Goal: Information Seeking & Learning: Learn about a topic

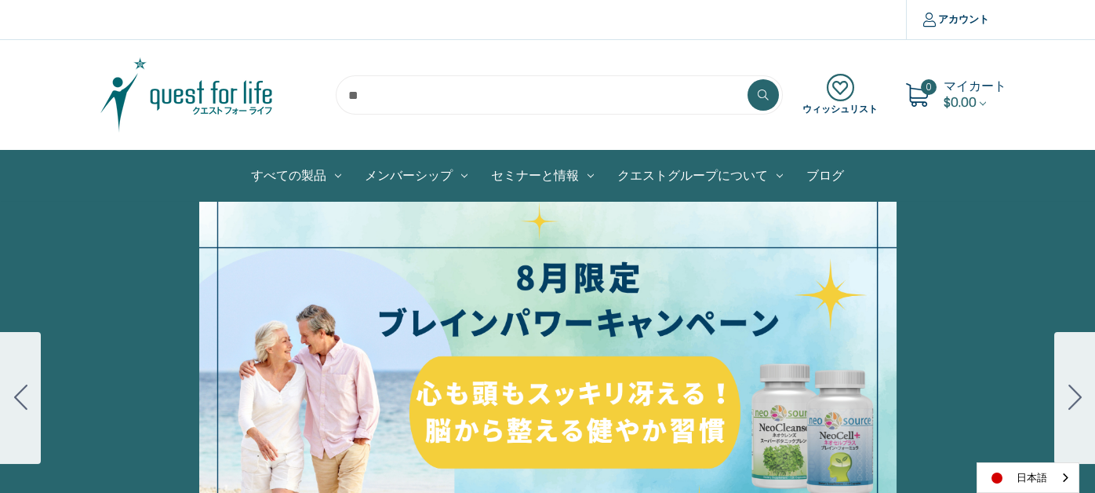
scroll to position [78, 0]
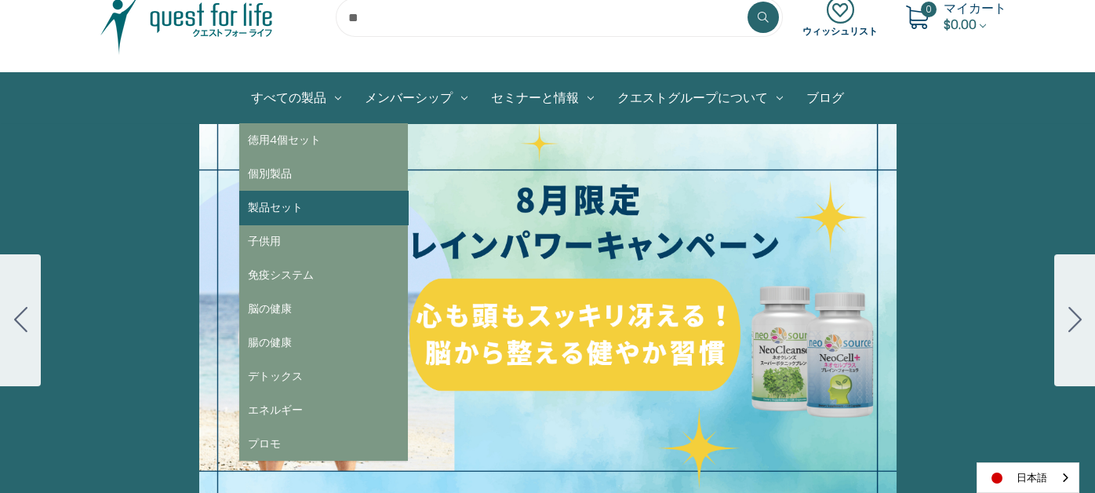
click at [284, 202] on link "製品セット" at bounding box center [323, 208] width 169 height 34
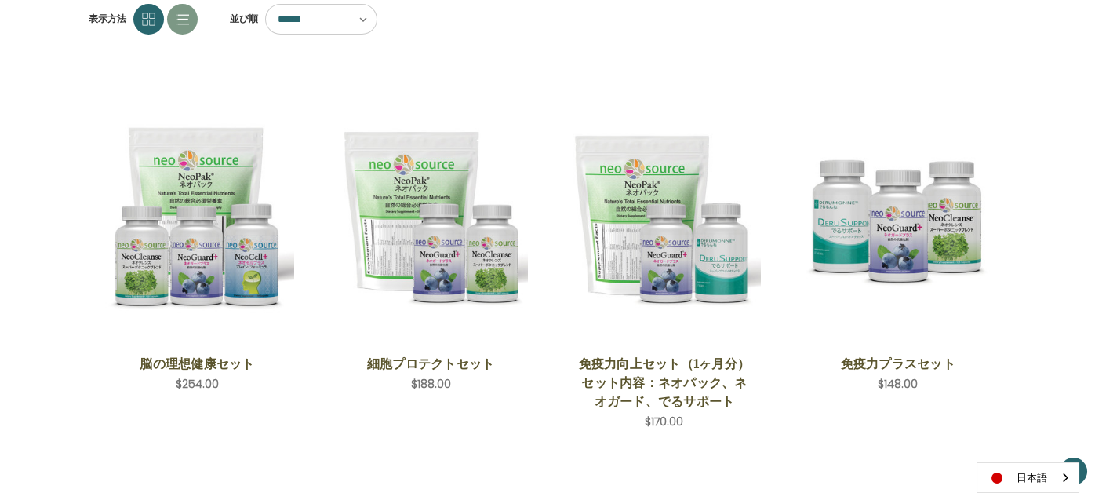
scroll to position [78, 0]
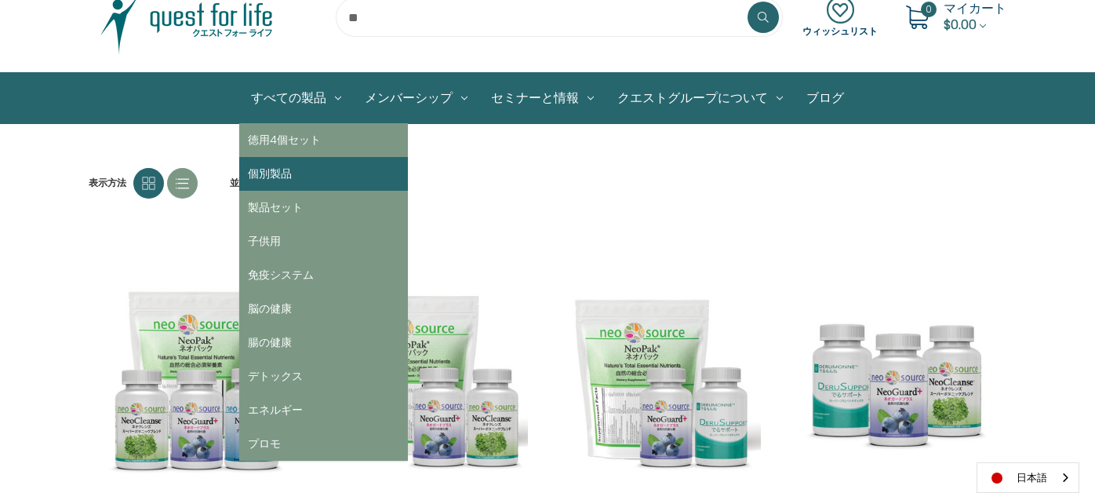
click at [315, 182] on link "個別製品" at bounding box center [323, 174] width 169 height 34
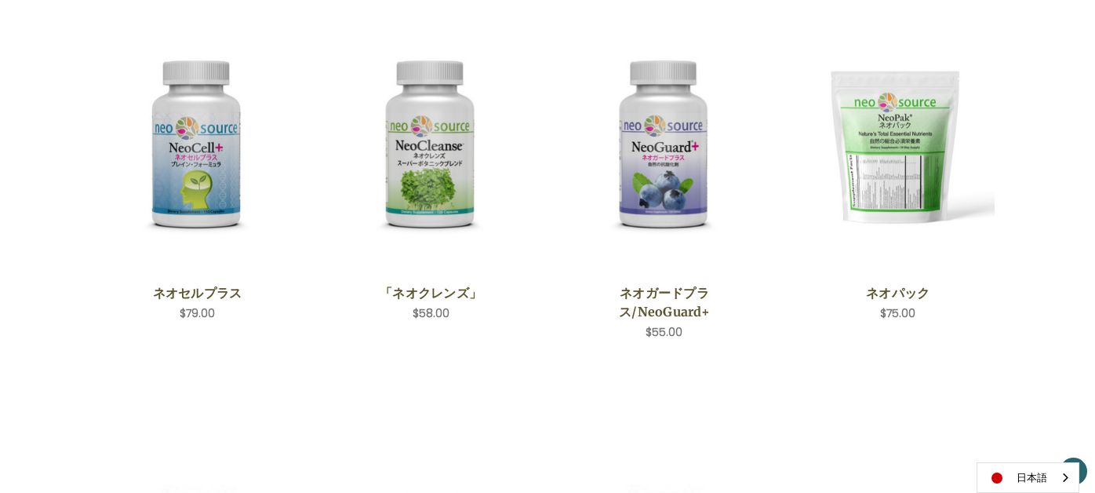
scroll to position [313, 0]
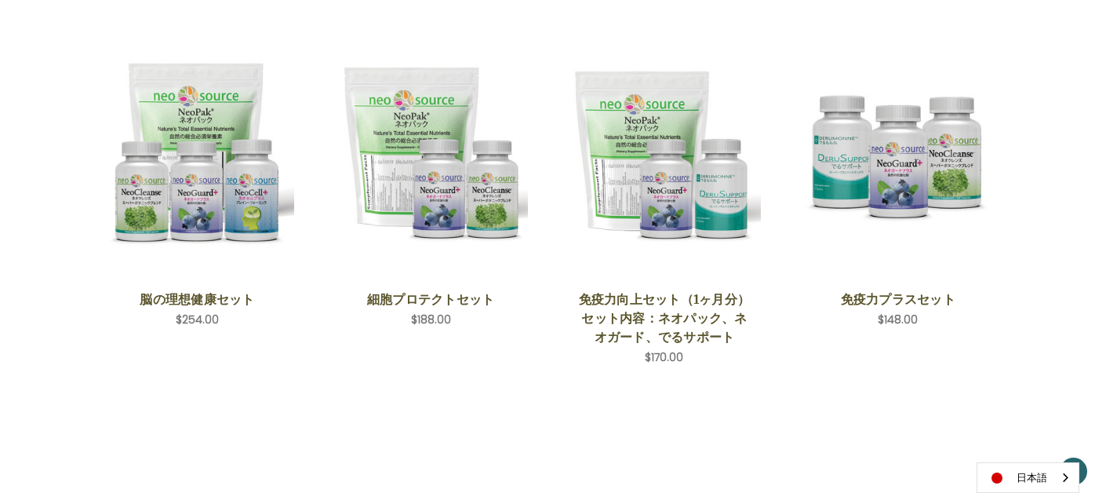
scroll to position [313, 0]
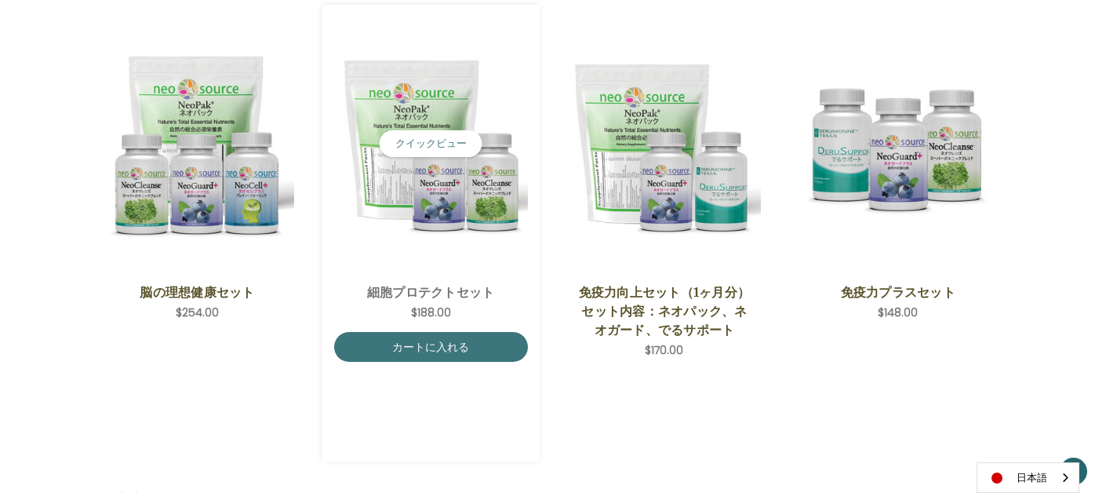
click at [435, 214] on img "Cell Protection Set,$188.00\a" at bounding box center [431, 144] width 194 height 194
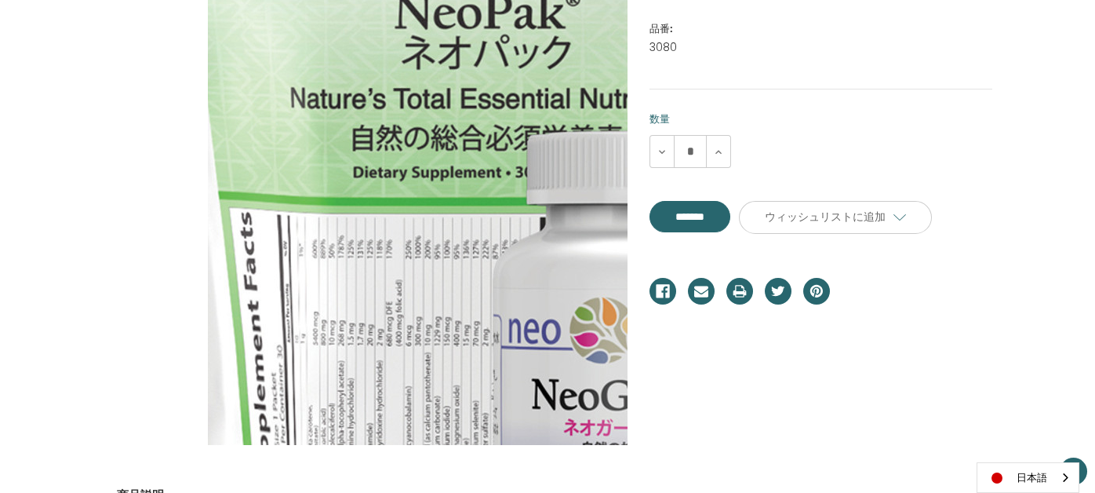
scroll to position [313, 0]
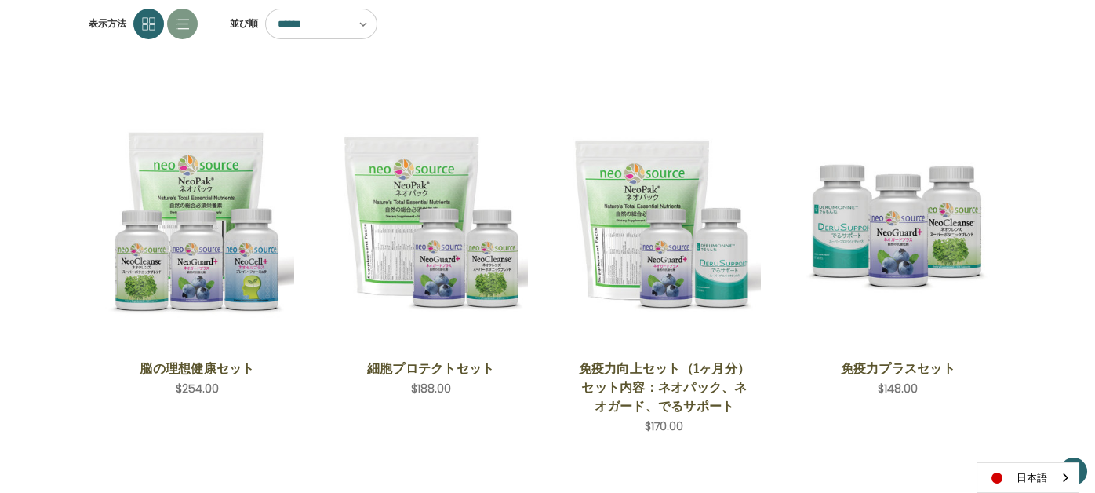
scroll to position [313, 0]
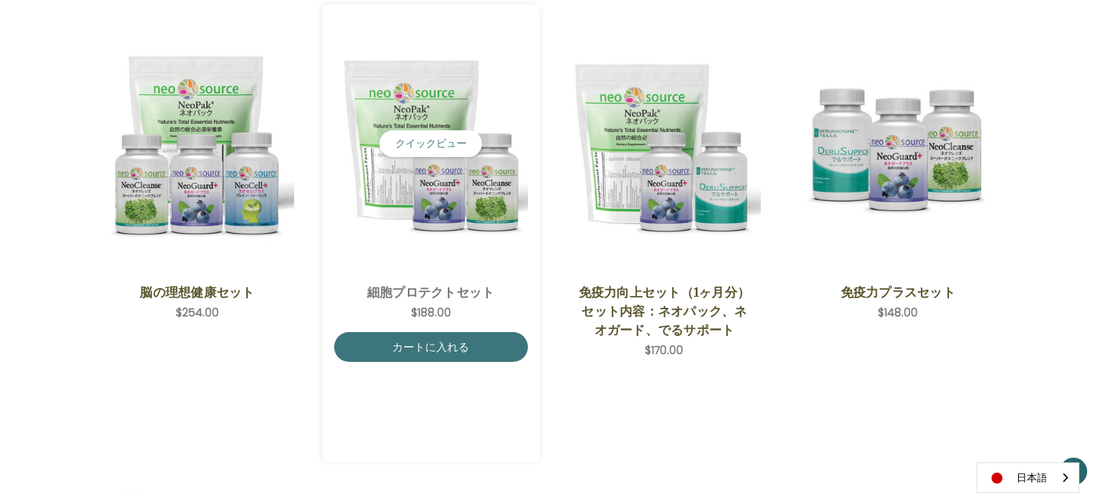
click at [431, 225] on img "Cell Protection Set,$188.00\a" at bounding box center [431, 144] width 194 height 194
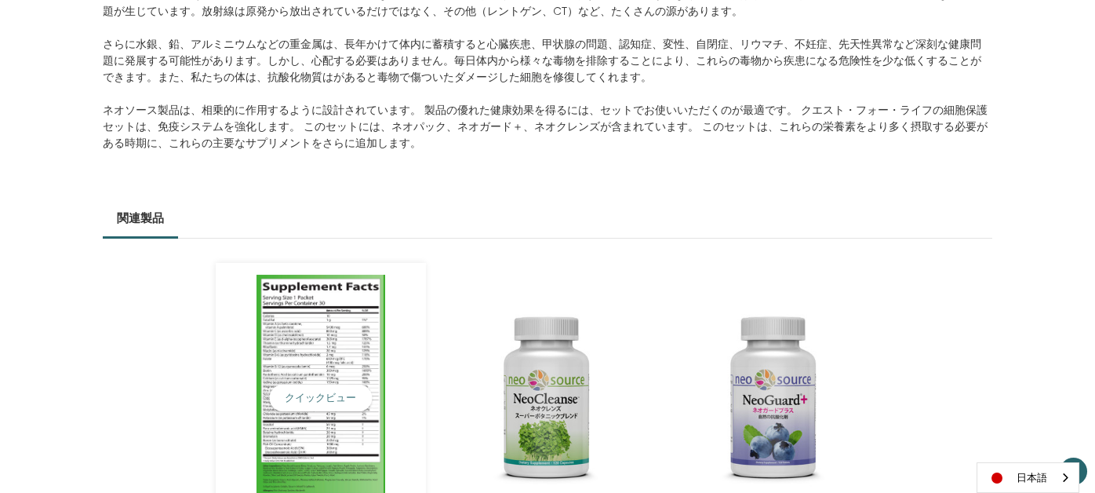
scroll to position [785, 0]
